Goal: Information Seeking & Learning: Learn about a topic

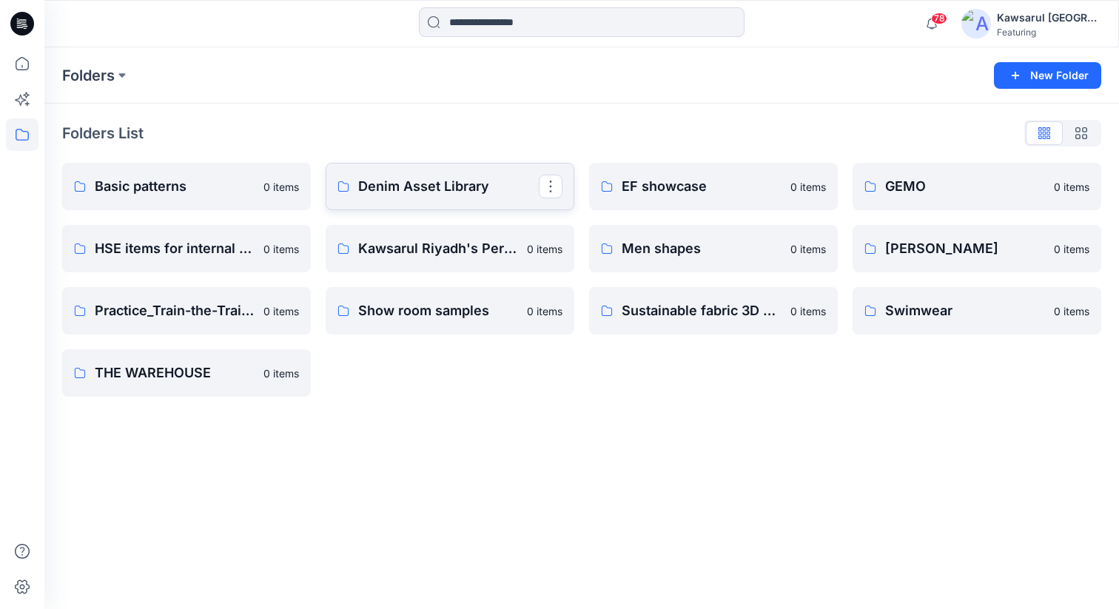
click at [465, 186] on p "Denim Asset Library" at bounding box center [448, 186] width 181 height 21
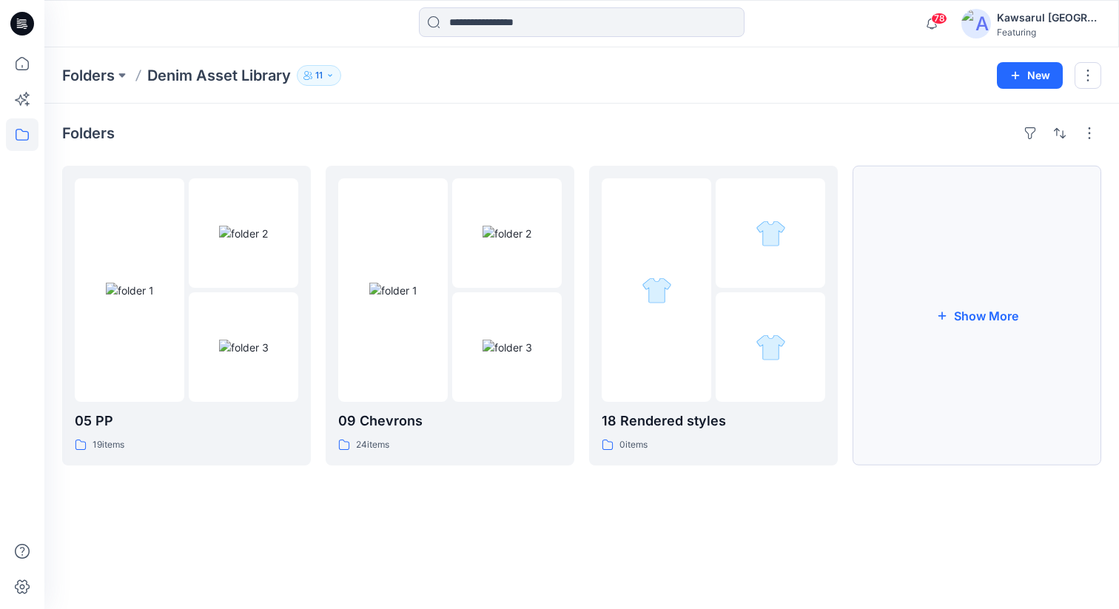
click at [1004, 305] on button "Show More" at bounding box center [977, 316] width 249 height 300
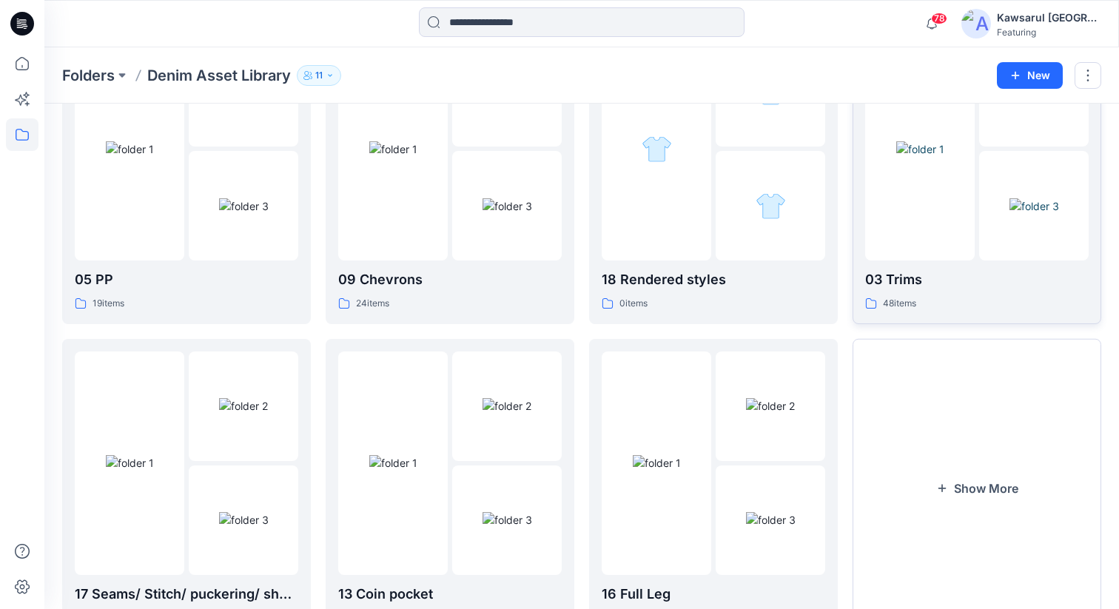
scroll to position [212, 0]
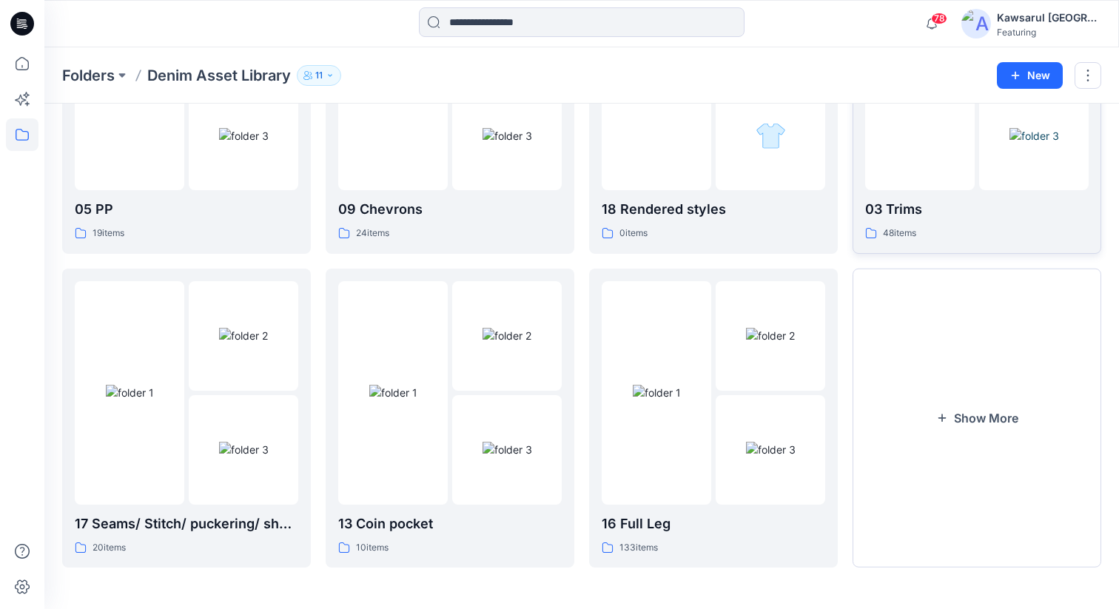
click at [964, 371] on button "Show More" at bounding box center [977, 419] width 249 height 300
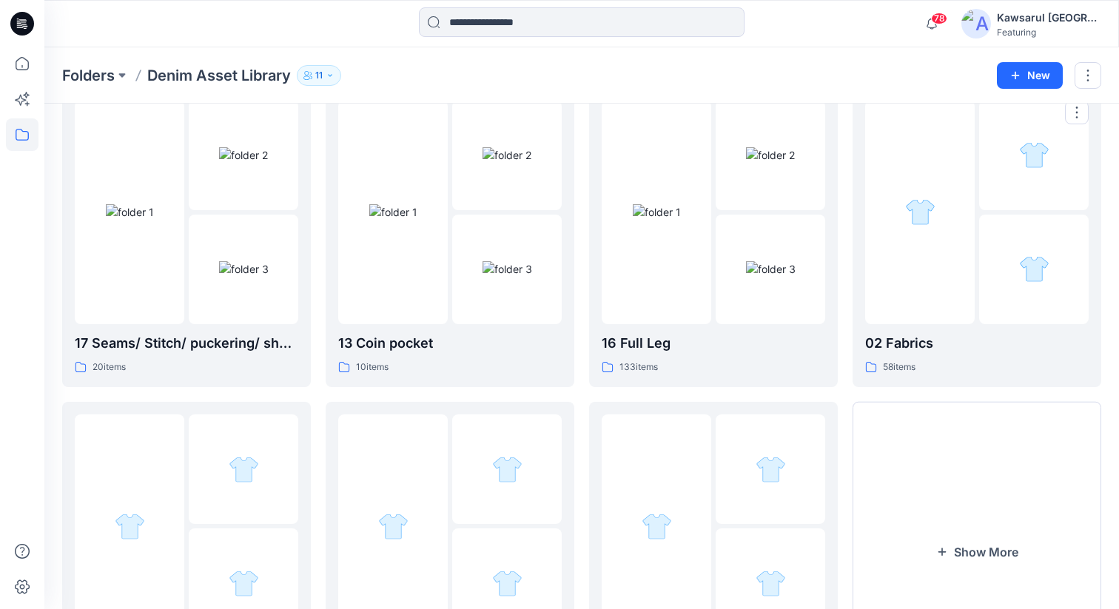
scroll to position [525, 0]
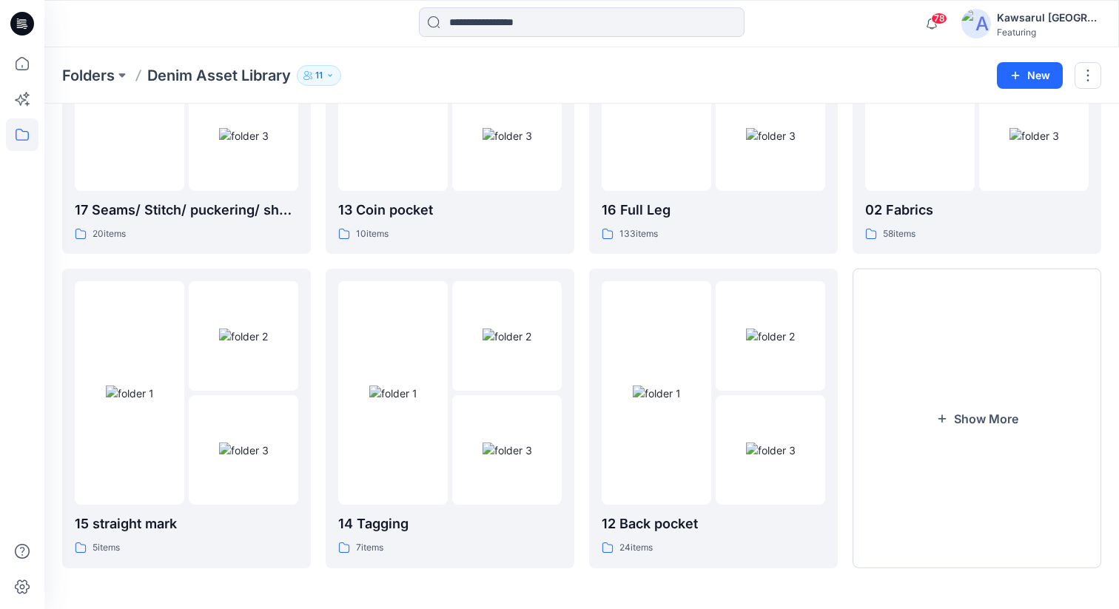
click at [964, 371] on button "Show More" at bounding box center [977, 419] width 249 height 300
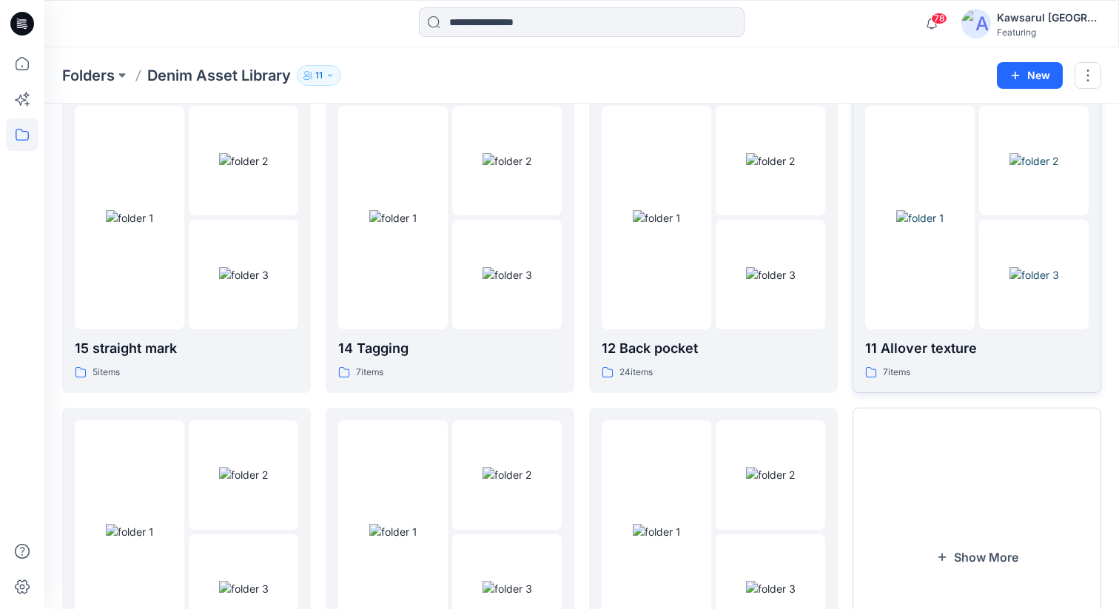
scroll to position [680, 0]
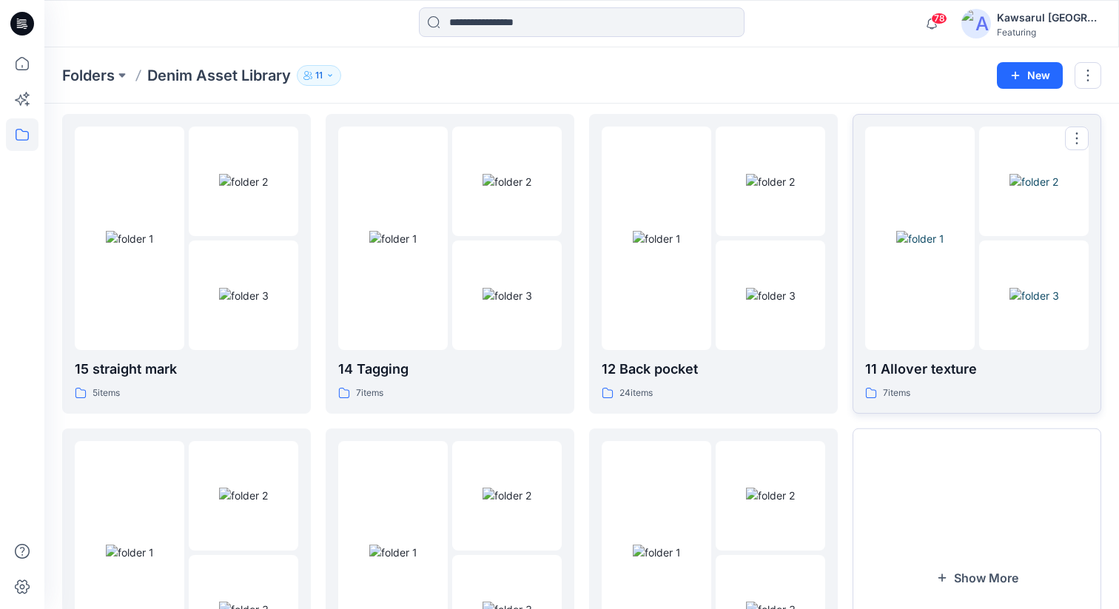
click at [1009, 300] on img at bounding box center [1034, 296] width 50 height 16
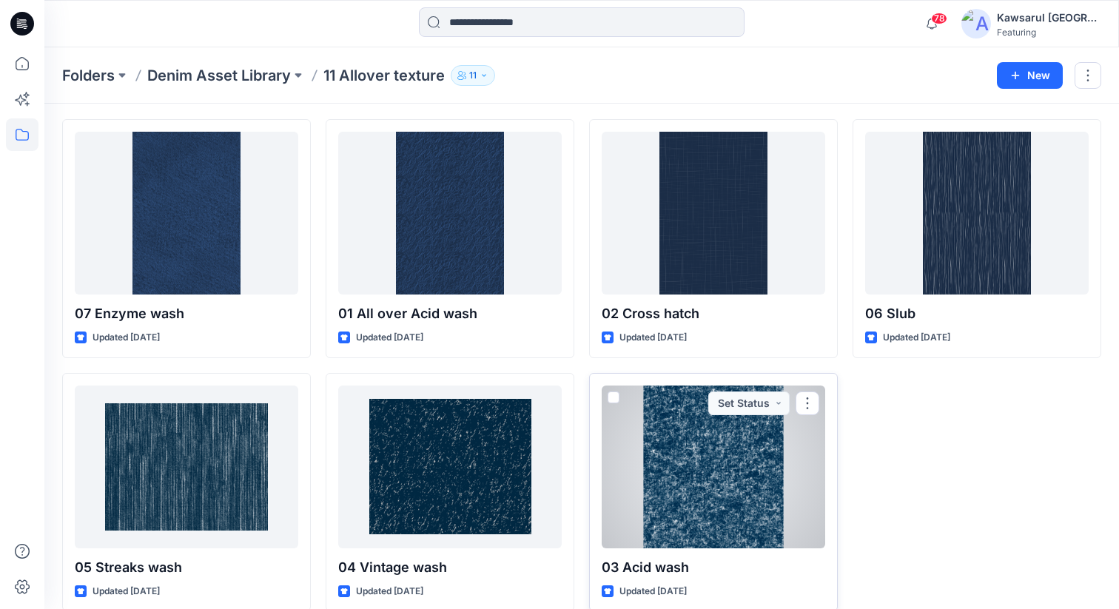
scroll to position [63, 0]
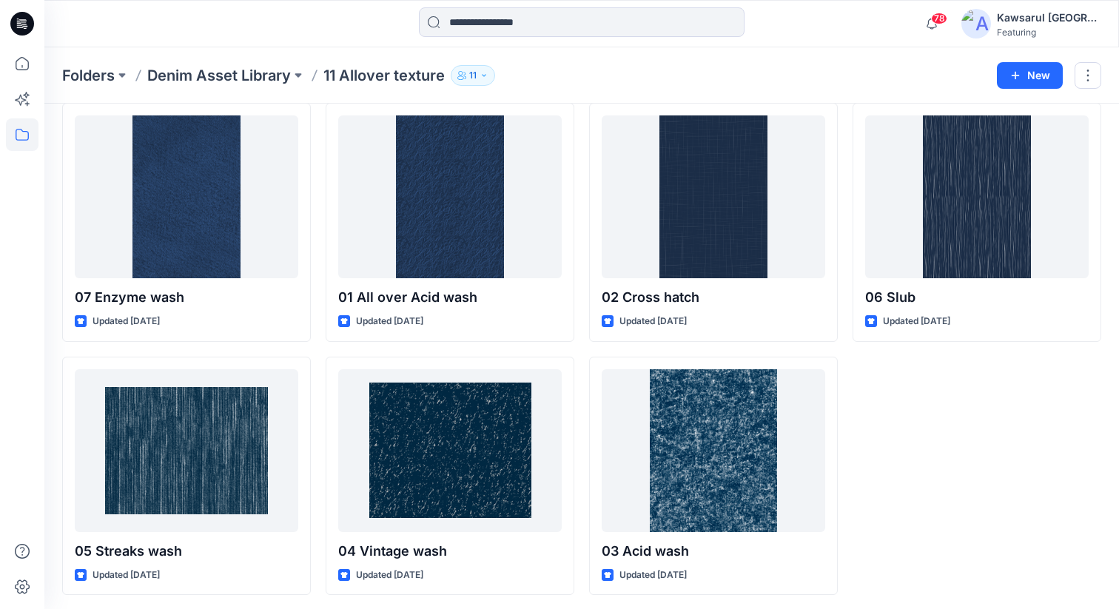
click at [1016, 456] on div "06 Slub Updated [DATE]" at bounding box center [977, 349] width 249 height 492
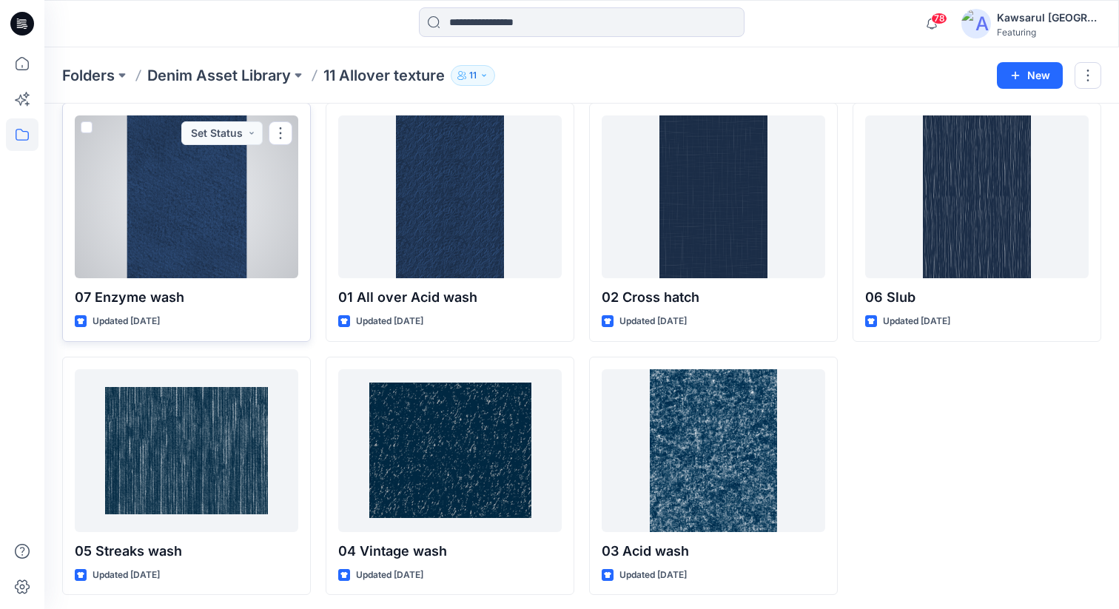
click at [198, 208] on div at bounding box center [187, 196] width 224 height 163
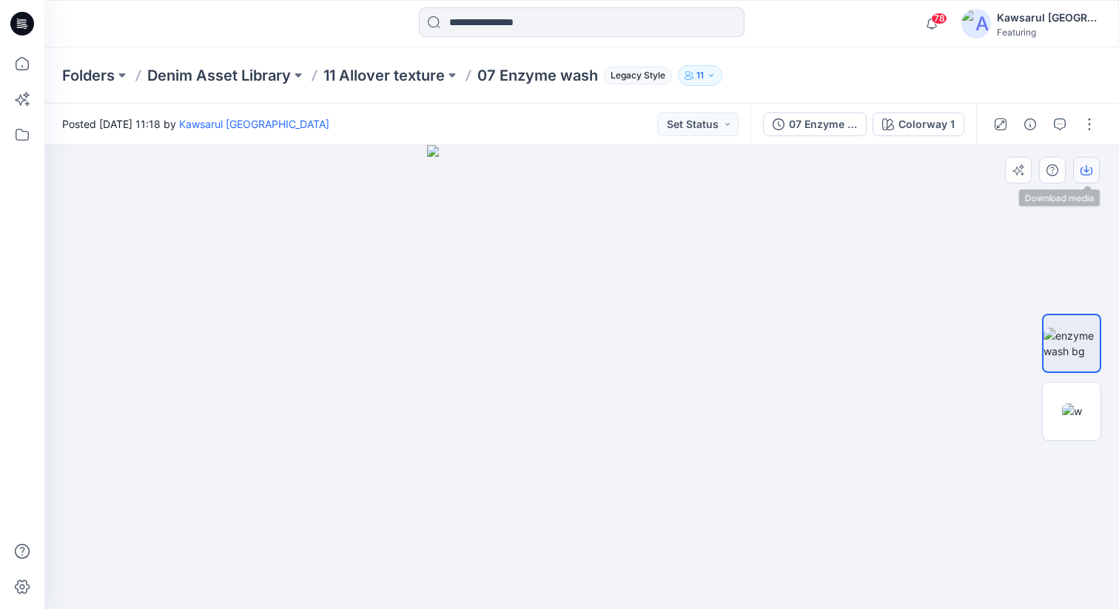
click at [1086, 168] on icon "button" at bounding box center [1087, 170] width 12 height 12
click at [1077, 405] on img at bounding box center [1072, 411] width 20 height 16
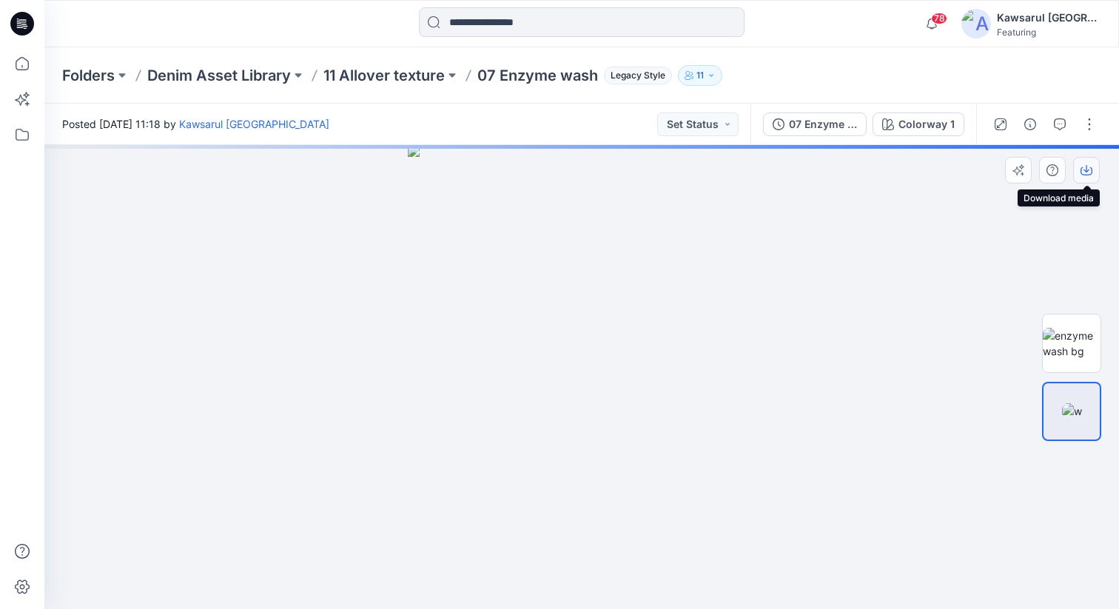
click at [1083, 172] on icon "button" at bounding box center [1087, 170] width 12 height 12
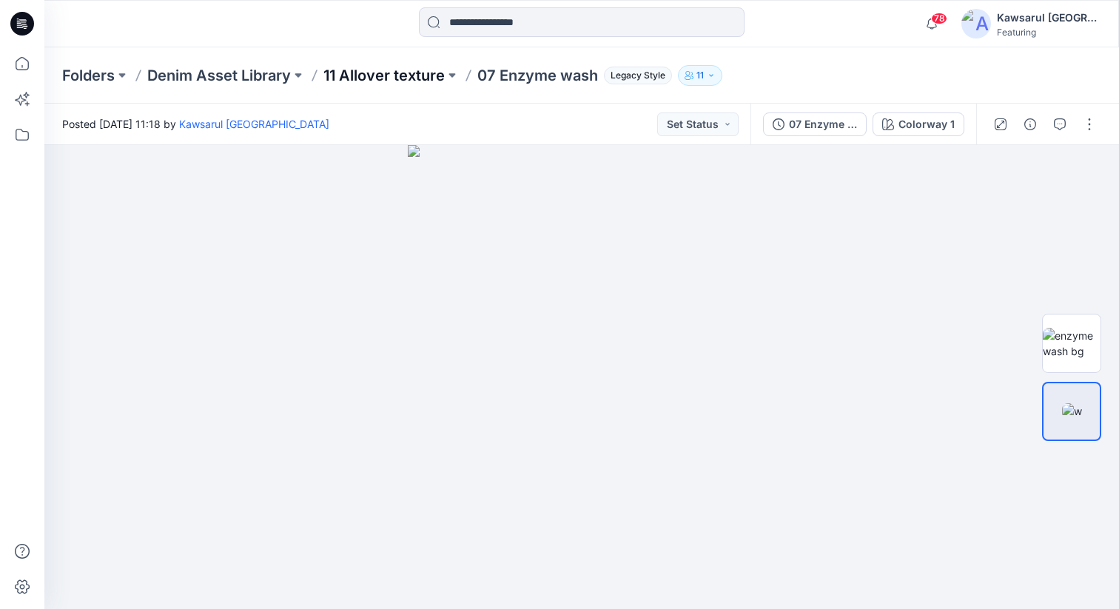
click at [429, 67] on p "11 Allover texture" at bounding box center [383, 75] width 121 height 21
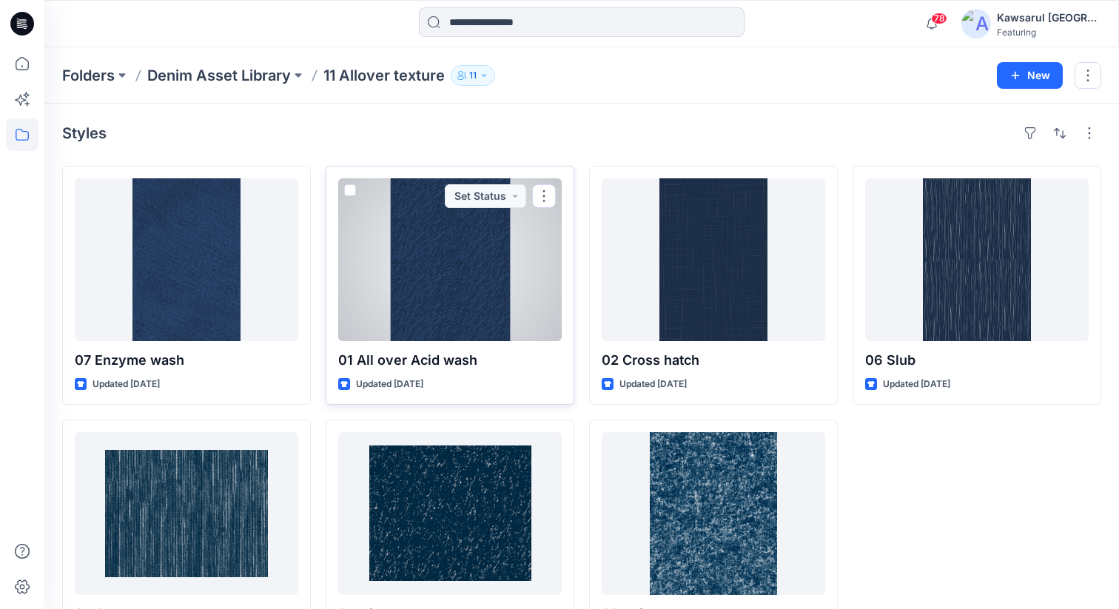
click at [462, 253] on div at bounding box center [450, 259] width 224 height 163
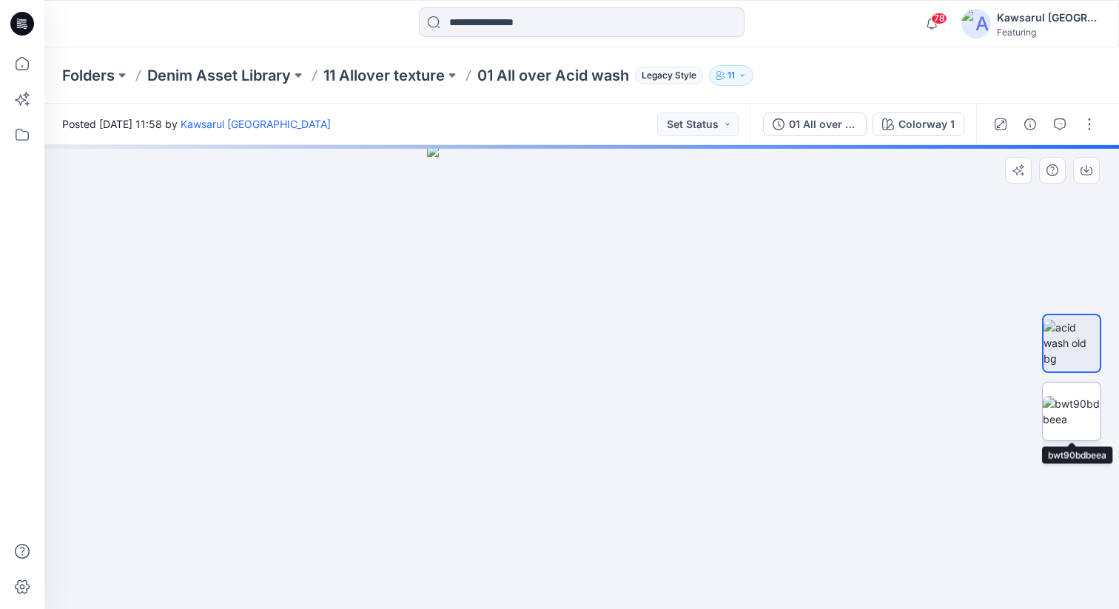
click at [1073, 410] on img at bounding box center [1072, 411] width 58 height 31
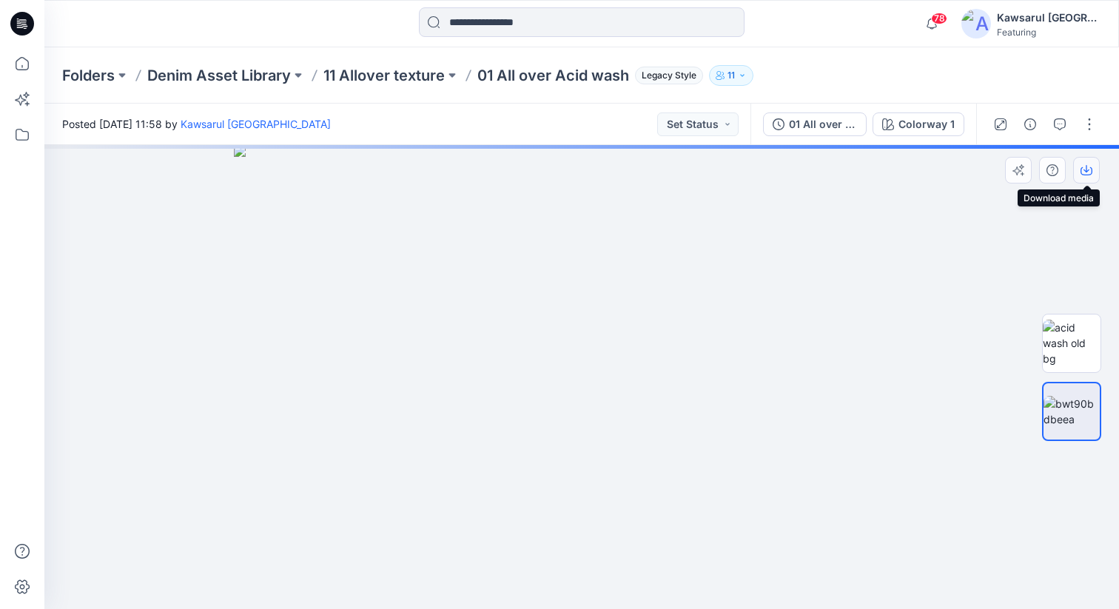
click at [1089, 171] on icon "button" at bounding box center [1087, 170] width 12 height 12
